Goal: Find contact information: Find contact information

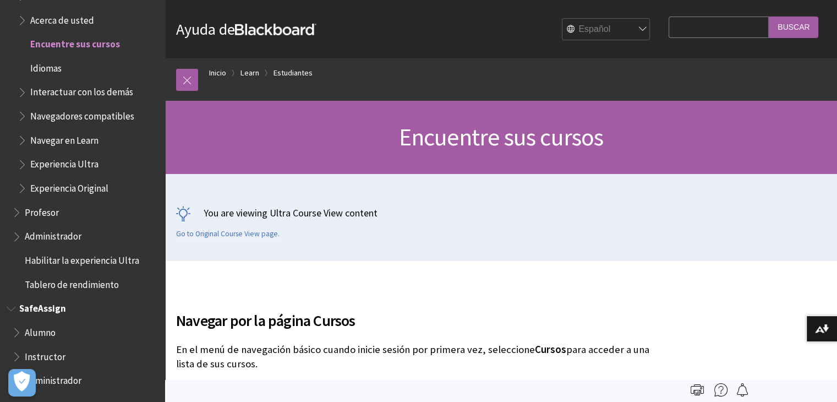
click at [59, 387] on span "Administrador" at bounding box center [85, 380] width 146 height 19
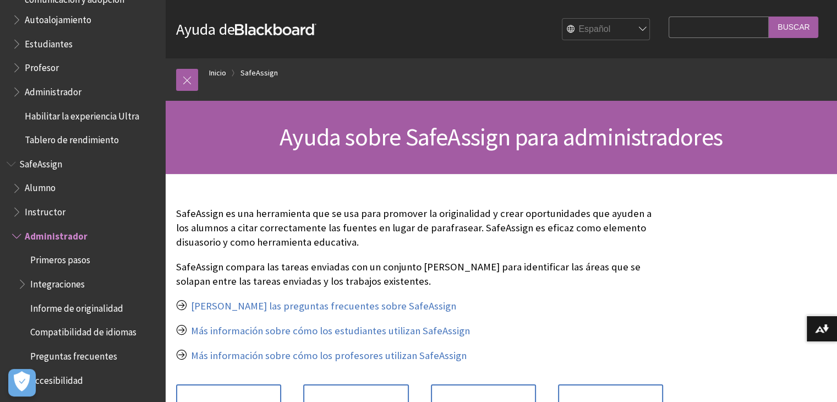
scroll to position [569, 0]
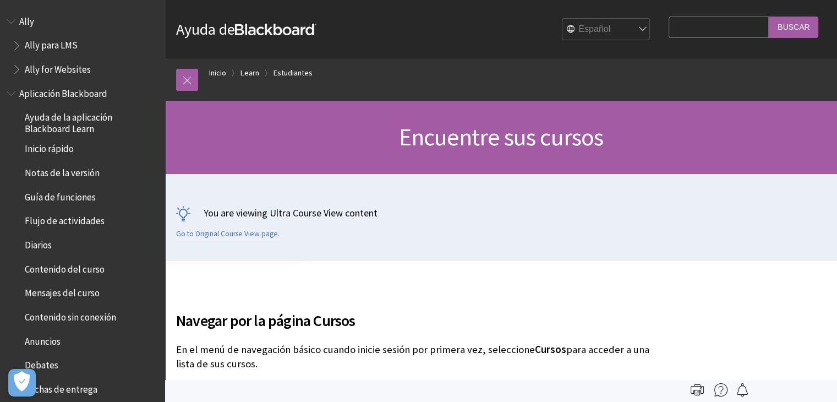
scroll to position [1016, 0]
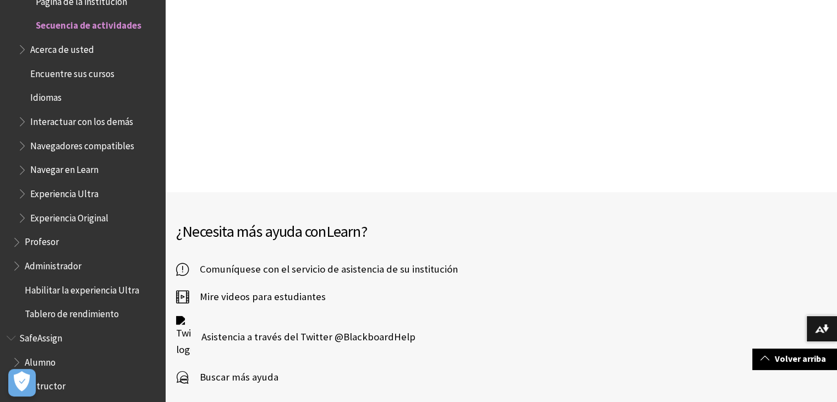
scroll to position [2393, 0]
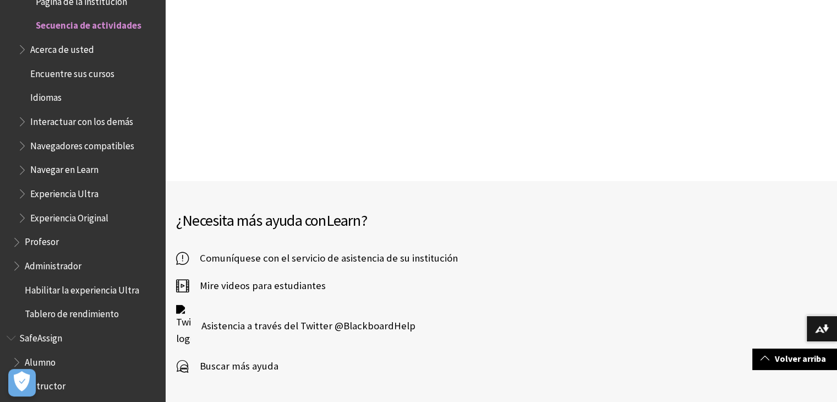
click at [396, 250] on span "Comuníquese con el servicio de asistencia de su institución" at bounding box center [323, 258] width 269 height 17
click at [295, 250] on span "Comuníquese con el servicio de asistencia de su institución" at bounding box center [323, 258] width 269 height 17
click at [256, 358] on span "Buscar más ayuda" at bounding box center [234, 366] width 90 height 17
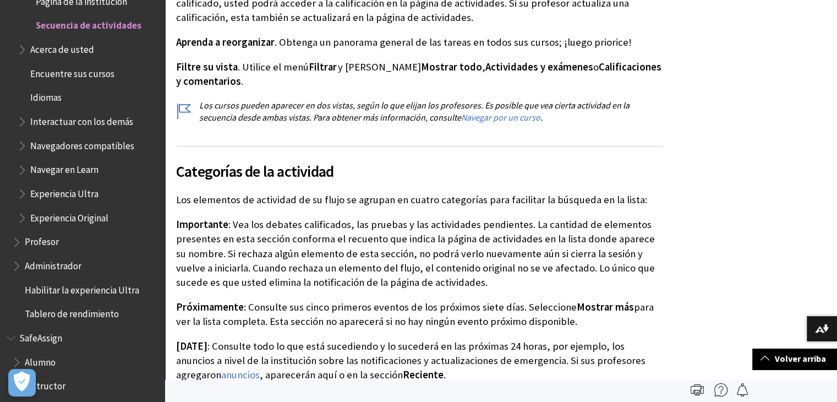
scroll to position [128, 0]
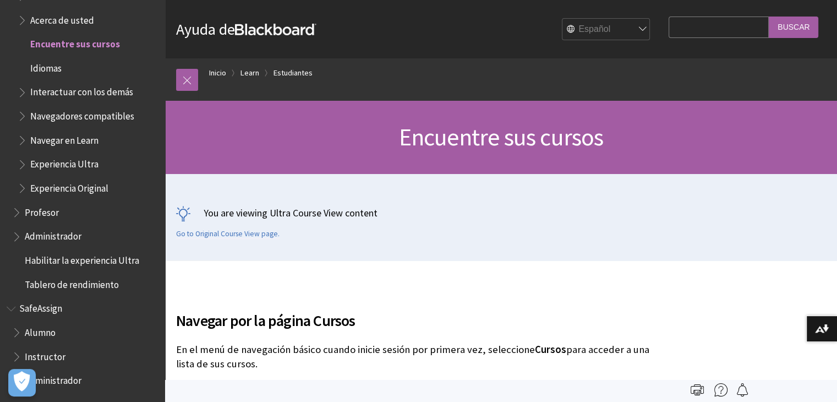
click at [97, 42] on span "Encuentre sus cursos" at bounding box center [75, 42] width 90 height 15
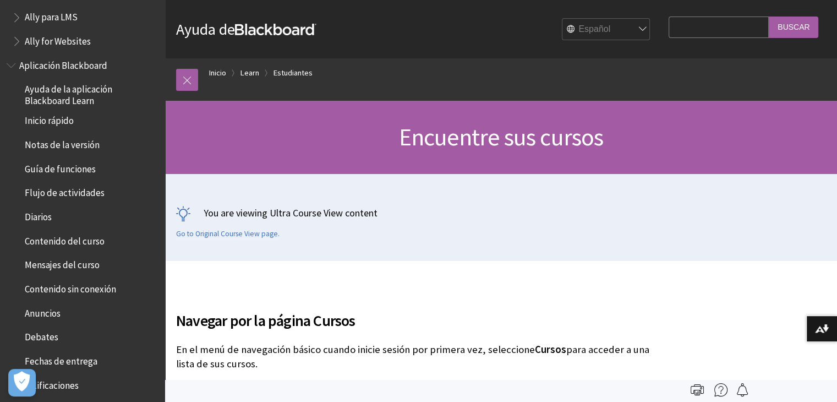
scroll to position [18, 0]
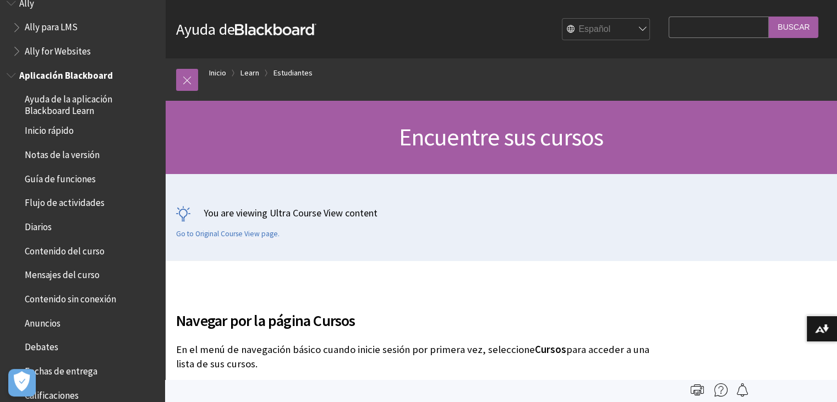
click at [83, 100] on span "Ayuda de la aplicación Blackboard Learn" at bounding box center [91, 103] width 133 height 26
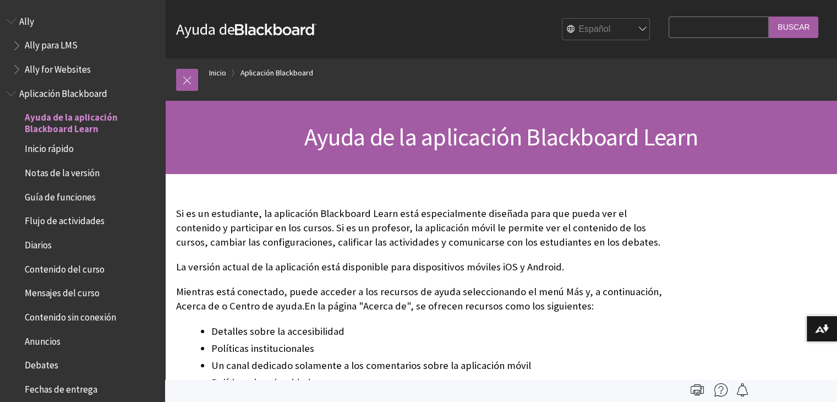
click at [721, 385] on img at bounding box center [720, 389] width 13 height 13
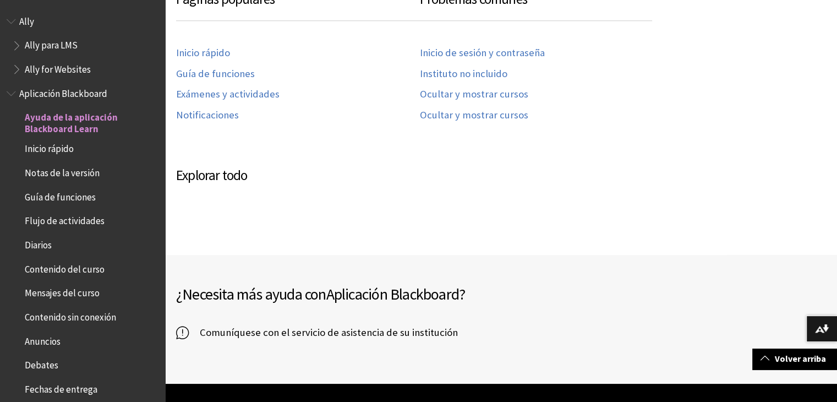
scroll to position [568, 0]
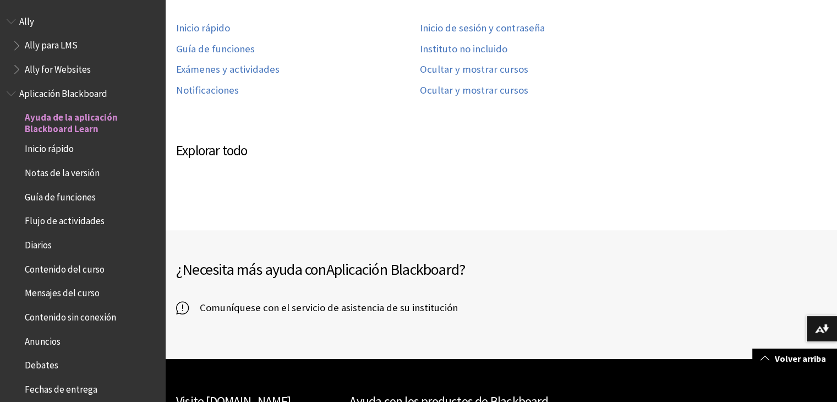
click at [381, 309] on span "Comuníquese con el servicio de asistencia de su institución" at bounding box center [323, 307] width 269 height 17
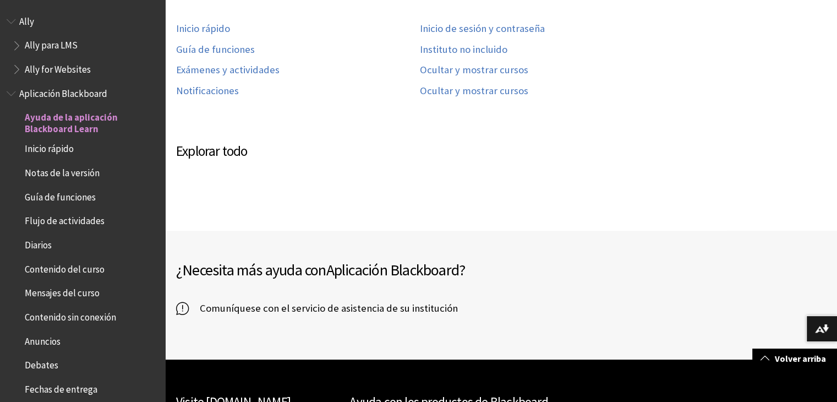
scroll to position [706, 0]
